Goal: Navigation & Orientation: Understand site structure

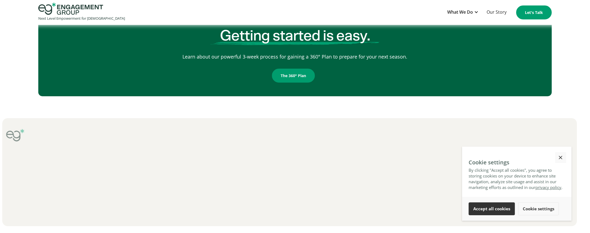
scroll to position [896, 0]
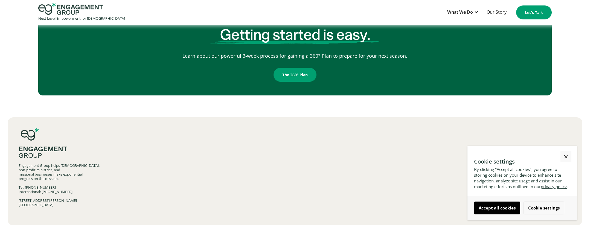
click at [499, 209] on link "Accept all cookies" at bounding box center [497, 208] width 46 height 13
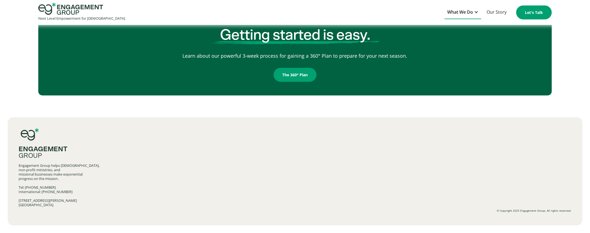
click at [476, 11] on div at bounding box center [476, 12] width 4 height 4
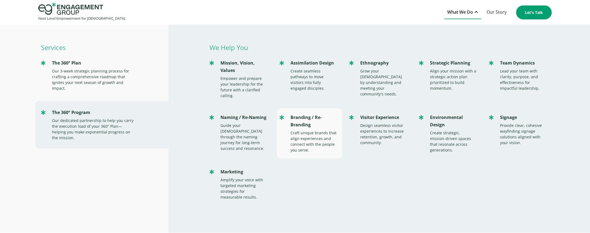
click at [313, 121] on div "Branding / Re-Branding" at bounding box center [314, 121] width 46 height 15
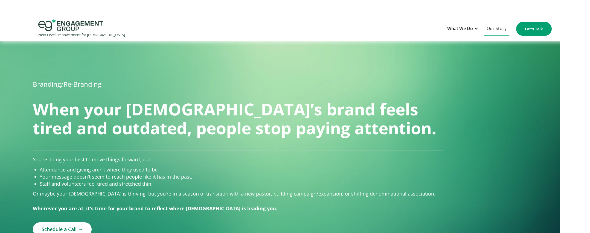
click at [495, 30] on link "Our Story" at bounding box center [496, 28] width 25 height 13
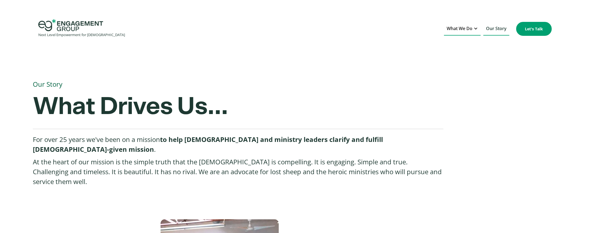
click at [474, 29] on div at bounding box center [476, 28] width 4 height 4
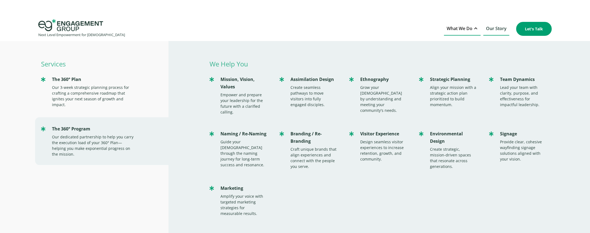
click at [171, 30] on div "Next Level Empowerment for Churches What We Do Services The 360° Plan Our 3-wee…" at bounding box center [295, 28] width 590 height 19
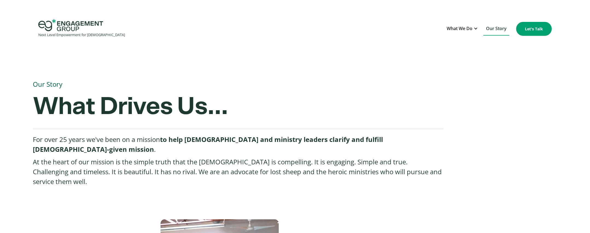
click at [50, 28] on img "home" at bounding box center [70, 25] width 65 height 12
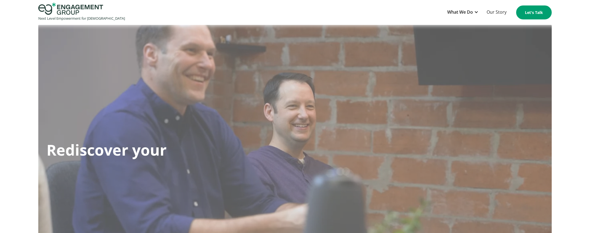
scroll to position [134, 0]
